Goal: Task Accomplishment & Management: Manage account settings

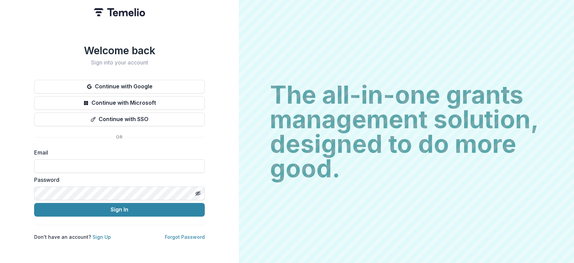
type input "**********"
click at [34, 203] on button "Sign In" at bounding box center [119, 210] width 171 height 14
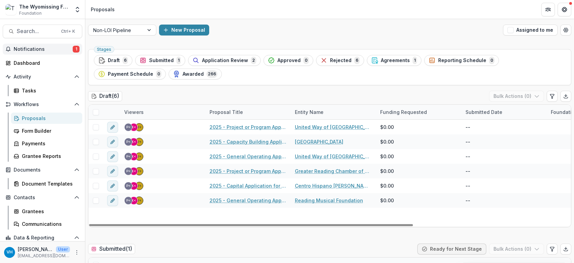
click at [46, 53] on button "Notifications 1" at bounding box center [43, 49] width 80 height 11
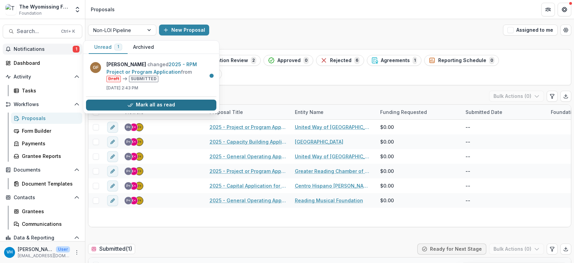
click at [193, 106] on button "Mark all as read" at bounding box center [151, 105] width 130 height 11
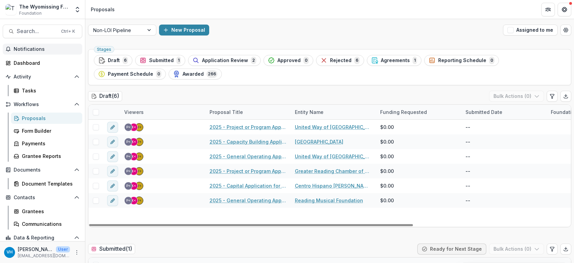
click at [280, 30] on div "New Proposal" at bounding box center [329, 30] width 341 height 11
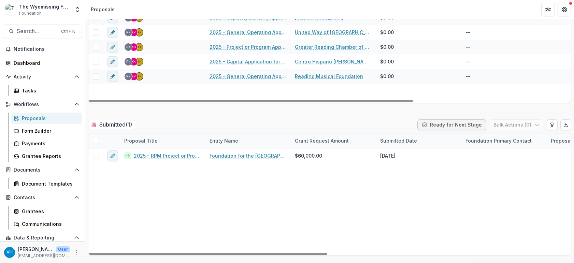
scroll to position [239, 0]
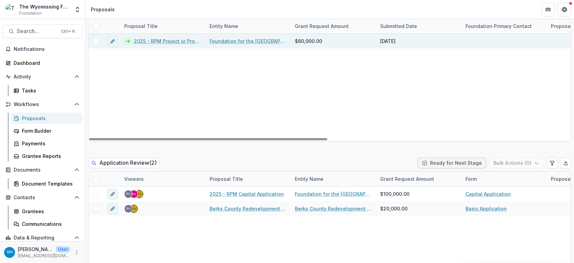
click at [269, 43] on link "Foundation for the [GEOGRAPHIC_DATA]" at bounding box center [248, 41] width 77 height 7
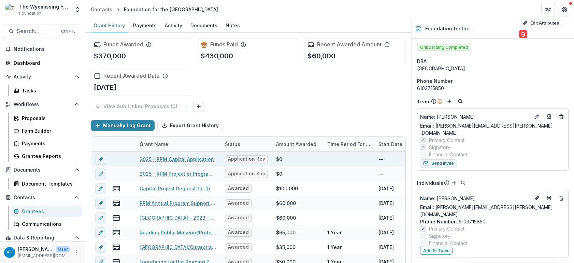
click at [185, 160] on link "2025 - RPM Capital Application" at bounding box center [177, 159] width 74 height 7
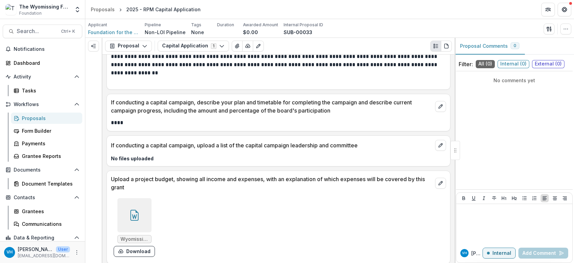
scroll to position [2092, 0]
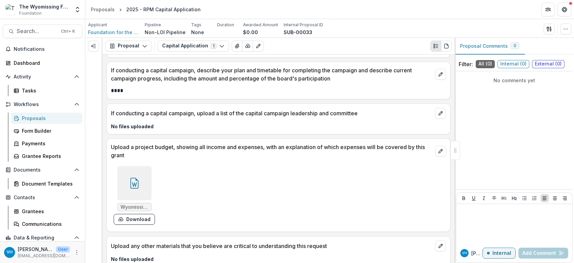
click at [46, 119] on div "Proposals" at bounding box center [49, 118] width 55 height 7
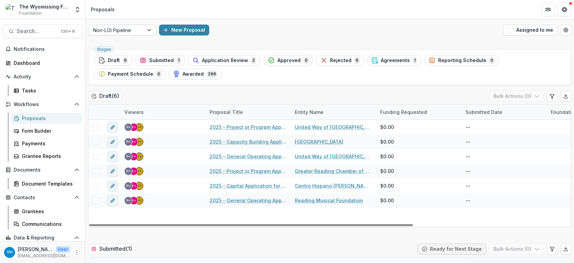
click at [133, 29] on div at bounding box center [116, 30] width 46 height 9
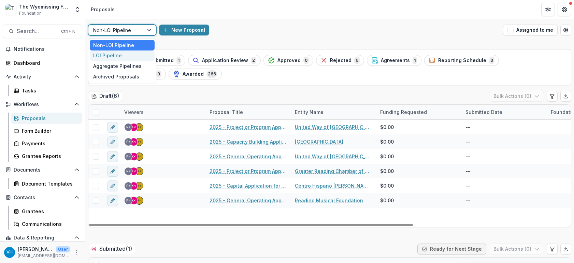
click at [136, 54] on div "LOI Pipeline" at bounding box center [122, 56] width 65 height 11
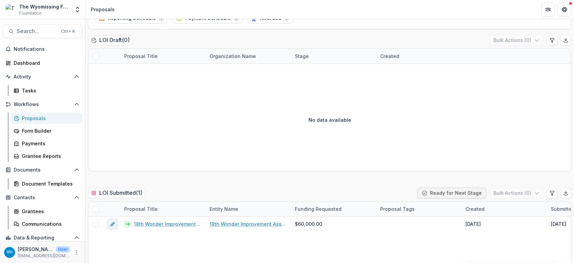
scroll to position [137, 0]
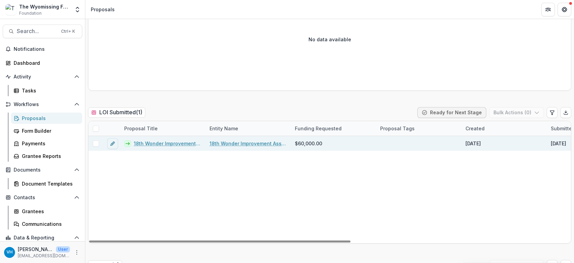
click at [174, 141] on link "18th Wonder Improvement Association - 2025 - Letter of Intent" at bounding box center [168, 143] width 68 height 7
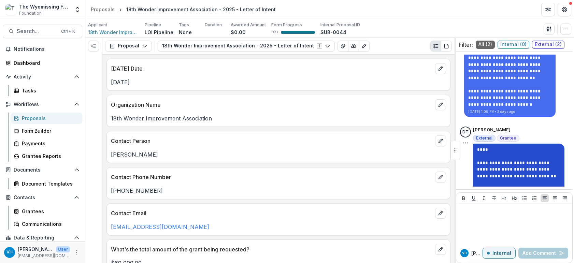
scroll to position [231, 0]
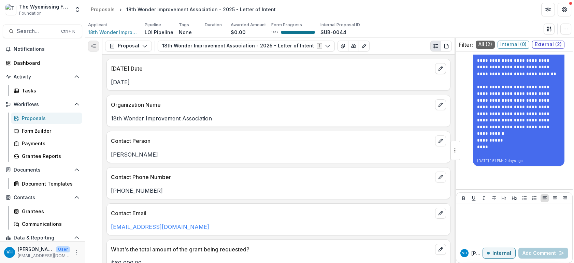
click at [97, 46] on button "Expand left" at bounding box center [93, 46] width 11 height 11
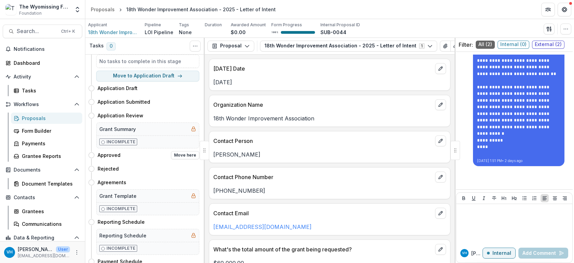
scroll to position [34, 0]
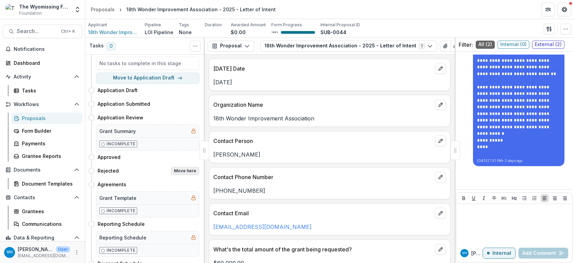
click at [178, 171] on button "Move here" at bounding box center [185, 171] width 28 height 8
select select "********"
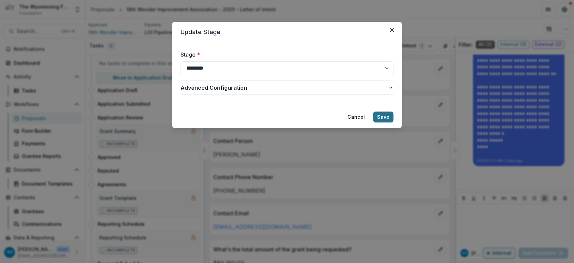
click at [390, 118] on button "Save" at bounding box center [383, 117] width 20 height 11
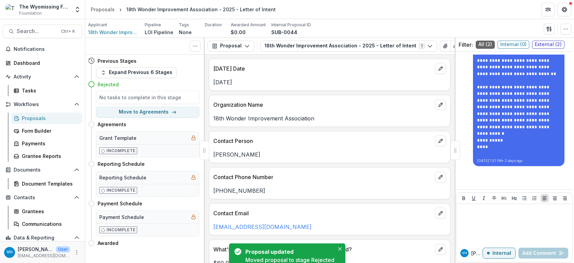
scroll to position [0, 0]
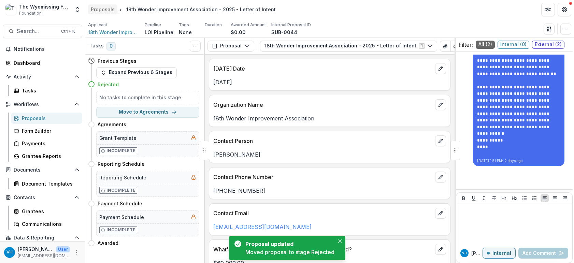
click at [106, 14] on link "Proposals" at bounding box center [102, 9] width 29 height 10
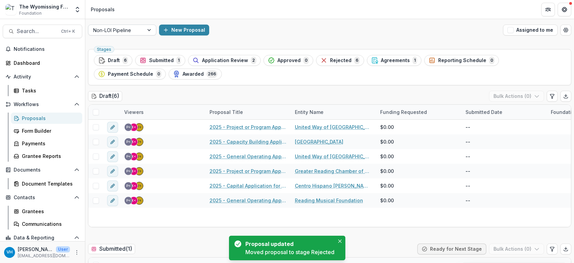
click at [116, 30] on div at bounding box center [116, 30] width 46 height 9
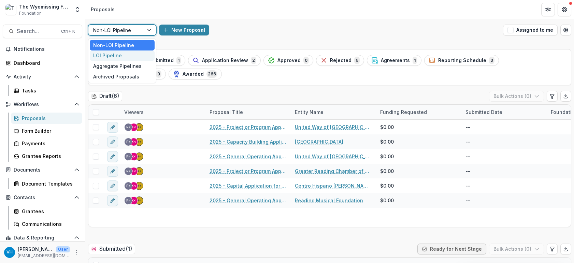
click at [124, 54] on div "LOI Pipeline" at bounding box center [122, 56] width 65 height 11
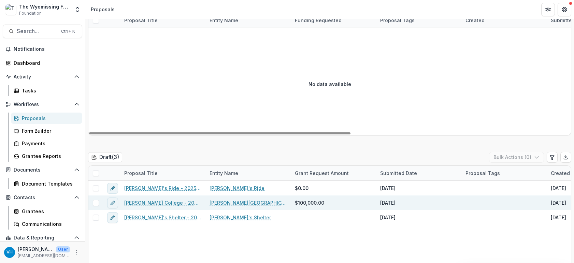
scroll to position [341, 0]
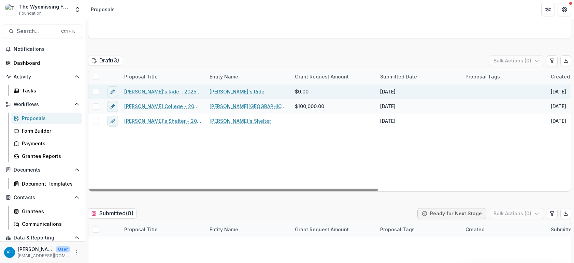
click at [175, 92] on link "[PERSON_NAME]'s Ride - 2025 - Letter of Intent" at bounding box center [162, 91] width 77 height 7
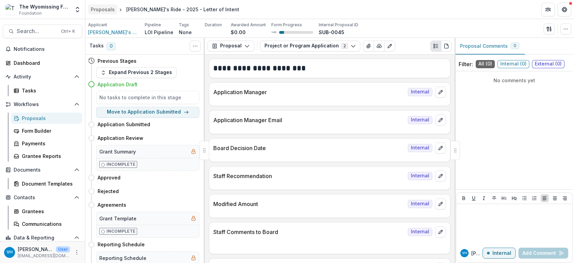
click at [106, 9] on div "Proposals" at bounding box center [103, 9] width 24 height 7
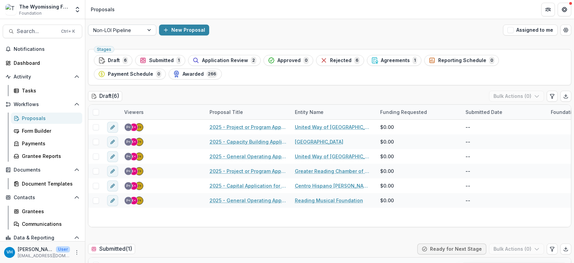
click at [116, 34] on div "Non-LOI Pipeline" at bounding box center [115, 30] width 55 height 10
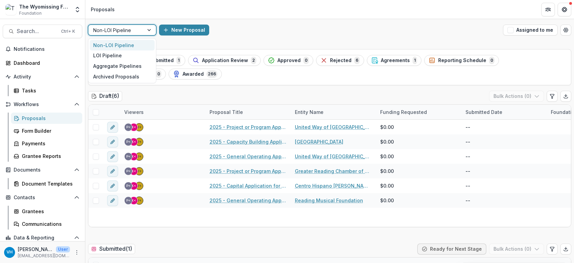
click at [122, 42] on div "Non-LOI Pipeline" at bounding box center [122, 45] width 65 height 11
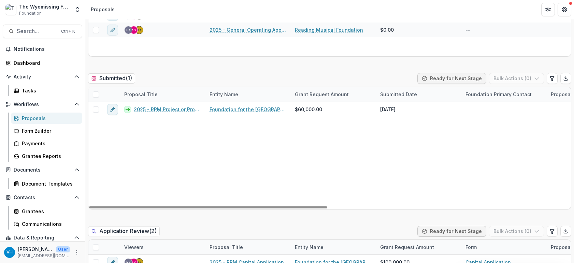
scroll to position [68, 0]
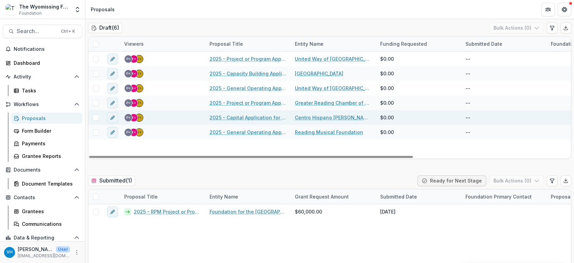
click at [260, 119] on link "2025 - Capital Application for WXAC Radio Station" at bounding box center [248, 117] width 77 height 7
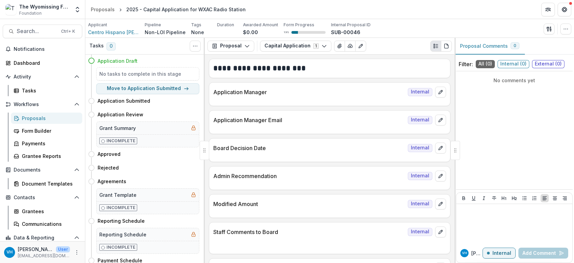
click at [67, 115] on div "Proposals" at bounding box center [49, 118] width 55 height 7
